Goal: Information Seeking & Learning: Learn about a topic

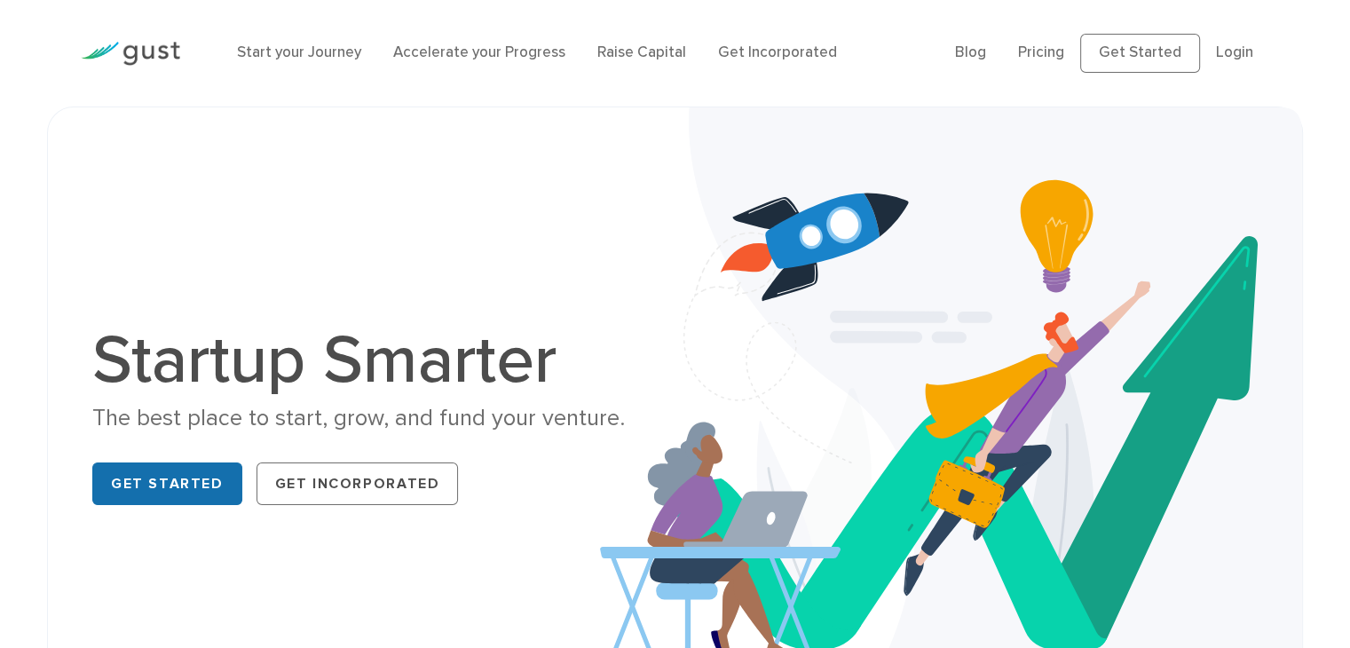
click at [172, 476] on link "Get Started" at bounding box center [167, 483] width 150 height 43
click at [1052, 47] on link "Pricing" at bounding box center [1041, 52] width 46 height 18
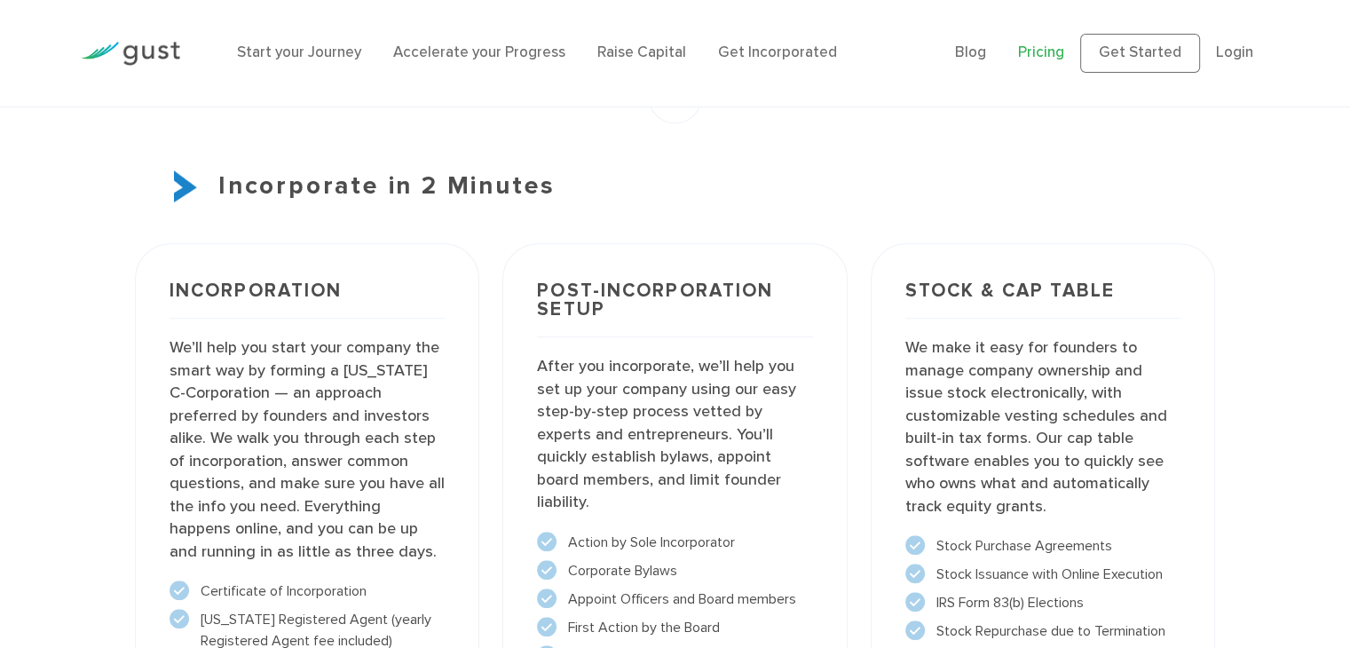
scroll to position [1242, 0]
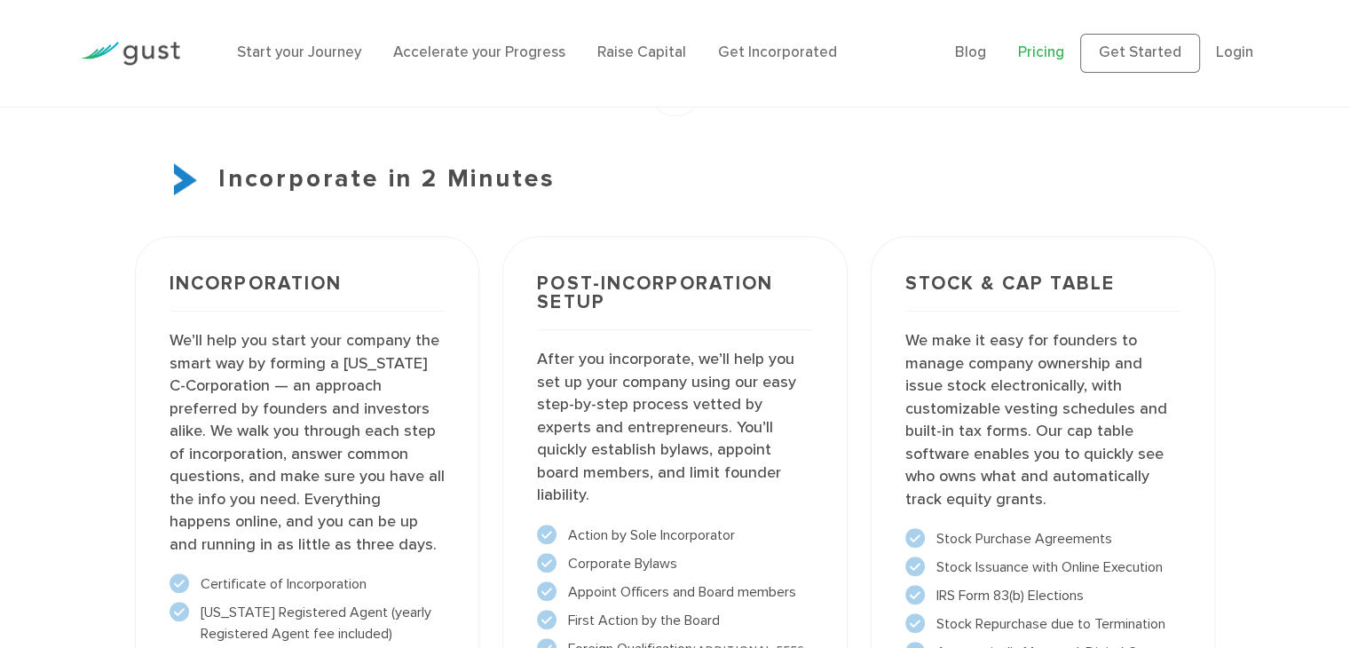
click at [149, 52] on img at bounding box center [130, 54] width 99 height 24
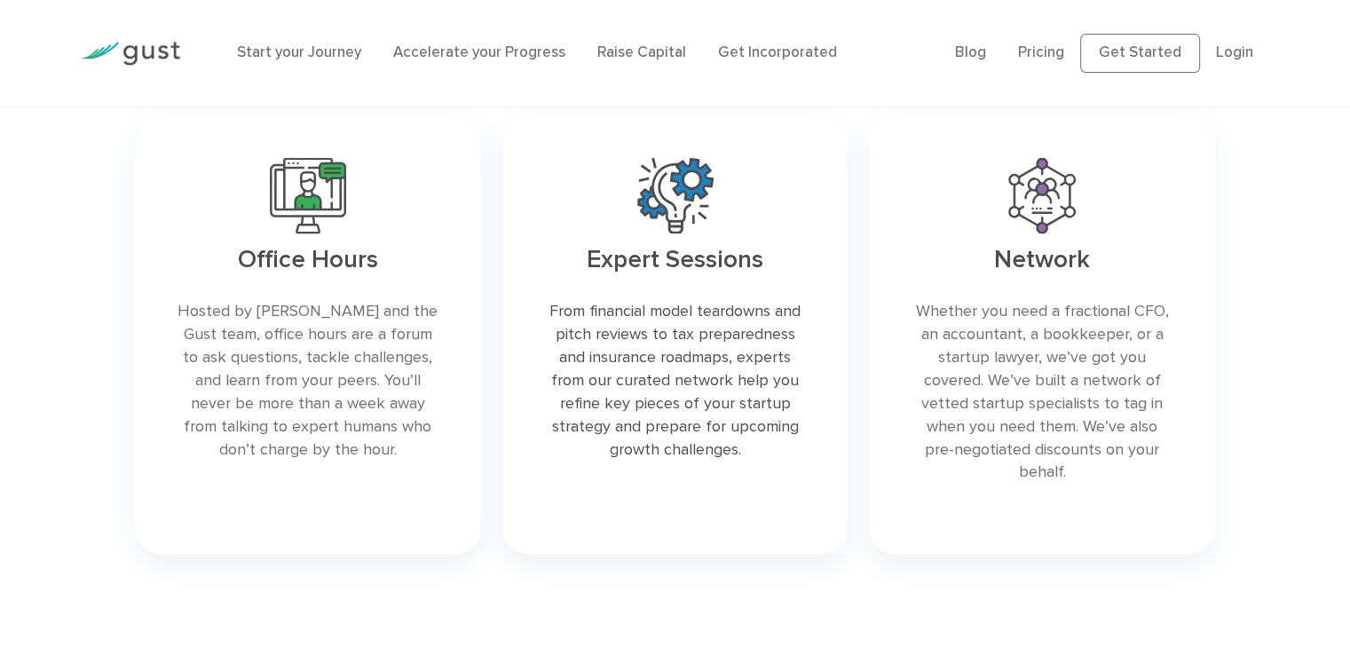
scroll to position [3815, 0]
